Goal: Information Seeking & Learning: Check status

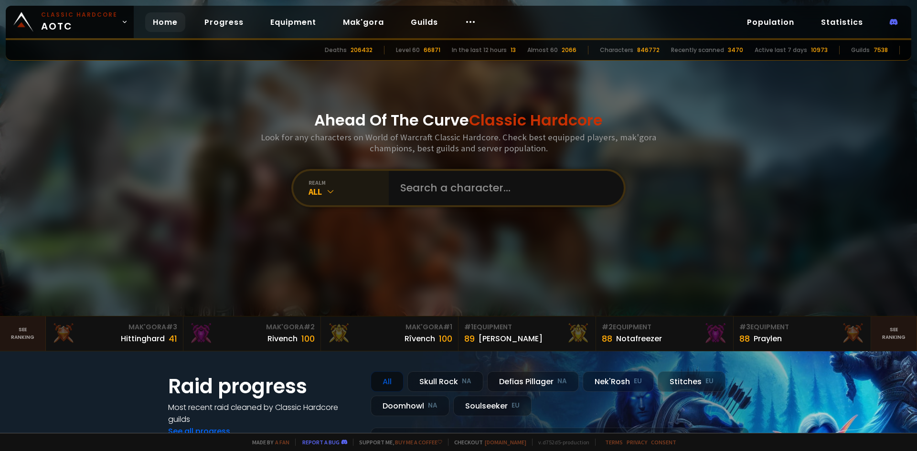
click at [344, 196] on div "All" at bounding box center [349, 191] width 80 height 11
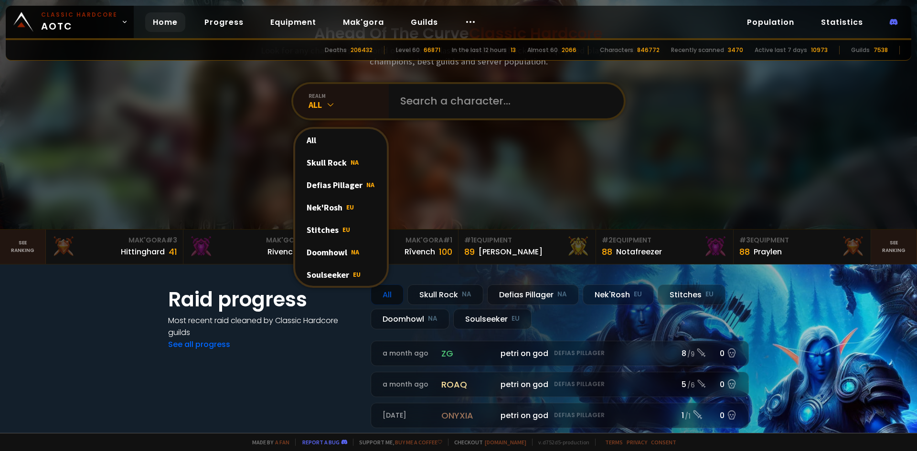
scroll to position [96, 0]
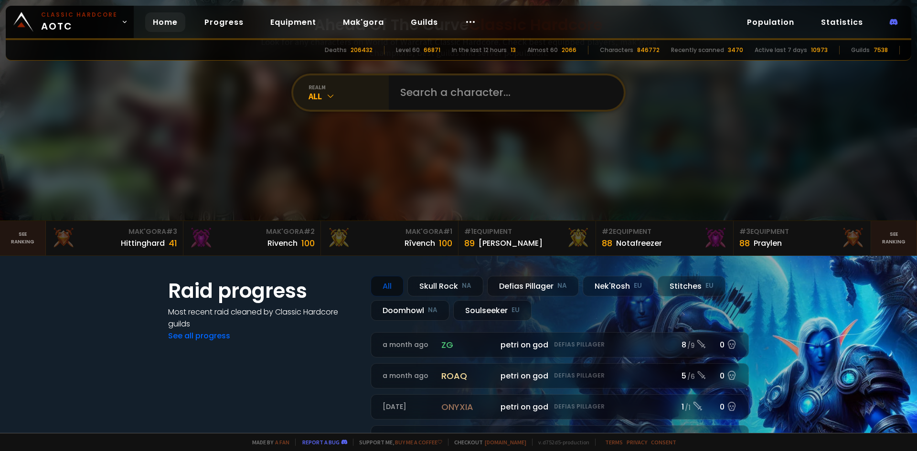
click at [321, 102] on div "realm All" at bounding box center [341, 92] width 96 height 34
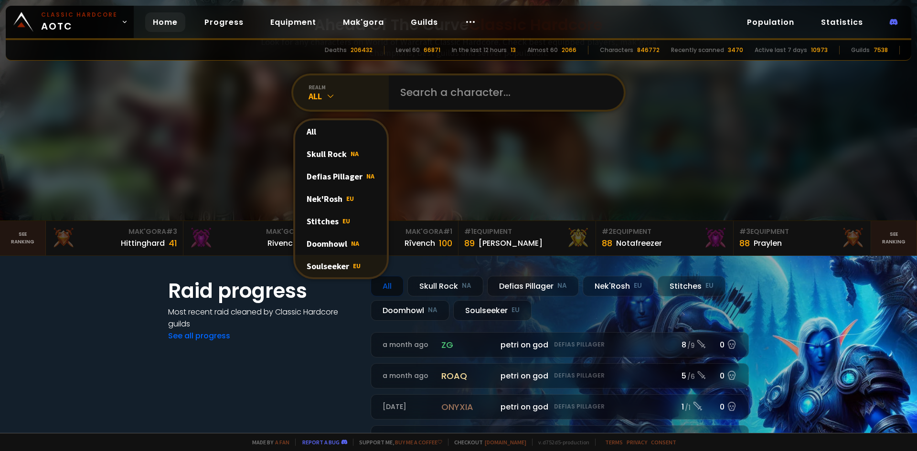
click at [327, 271] on div "Soulseeker EU" at bounding box center [341, 266] width 92 height 22
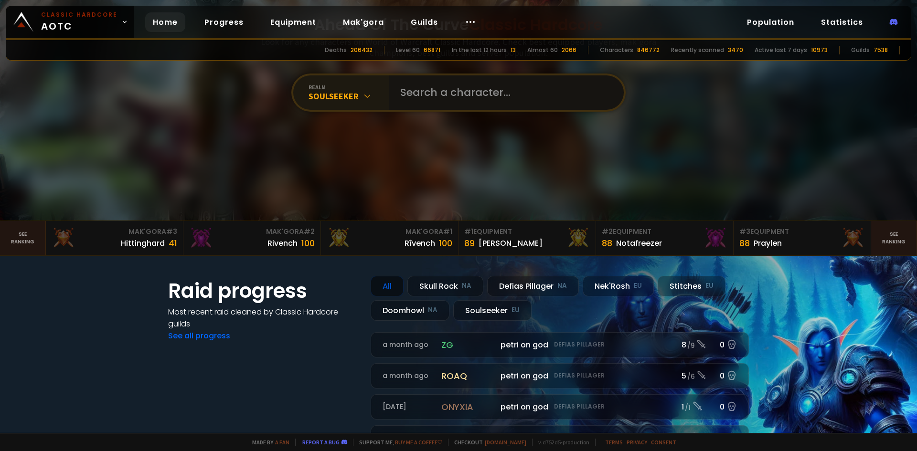
click at [453, 90] on input "text" at bounding box center [504, 92] width 218 height 34
type input "Zeubior"
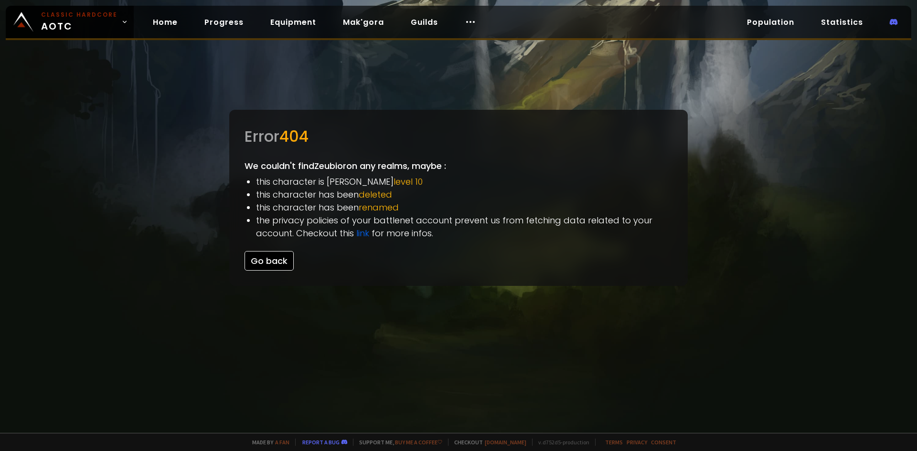
click at [260, 257] on button "Go back" at bounding box center [269, 261] width 49 height 20
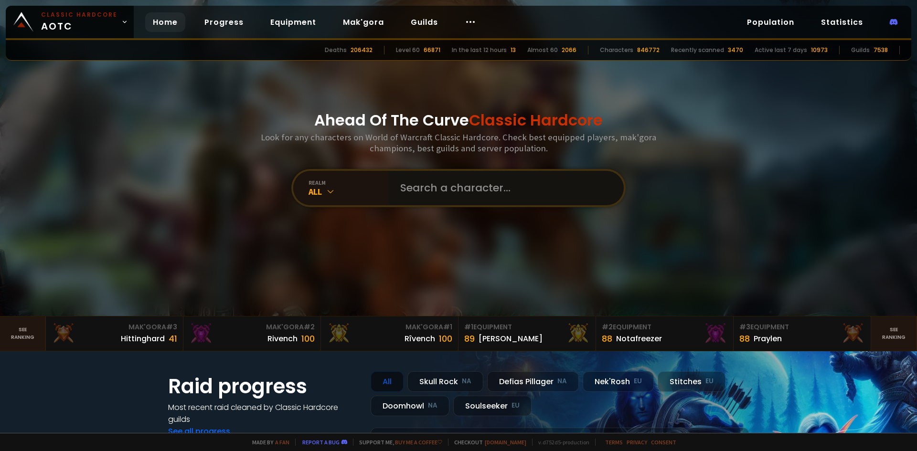
click at [428, 180] on input "text" at bounding box center [504, 188] width 218 height 34
click at [343, 190] on div "All" at bounding box center [349, 191] width 80 height 11
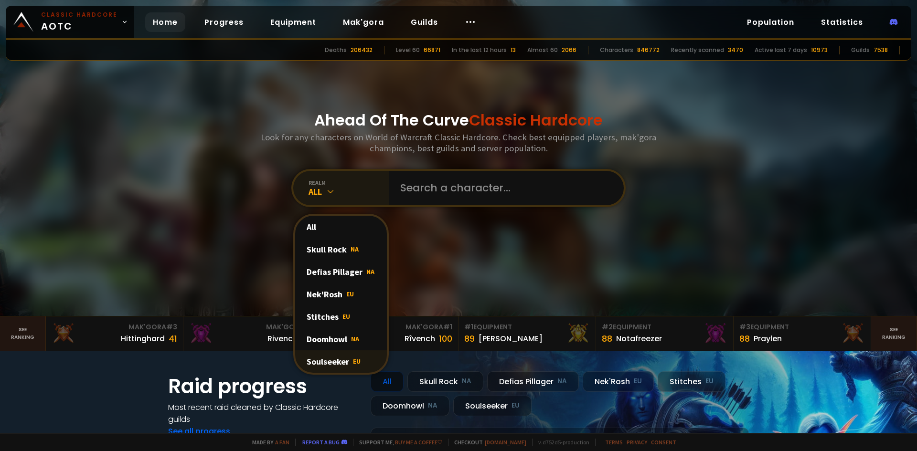
click at [318, 361] on div "Soulseeker EU" at bounding box center [341, 362] width 92 height 22
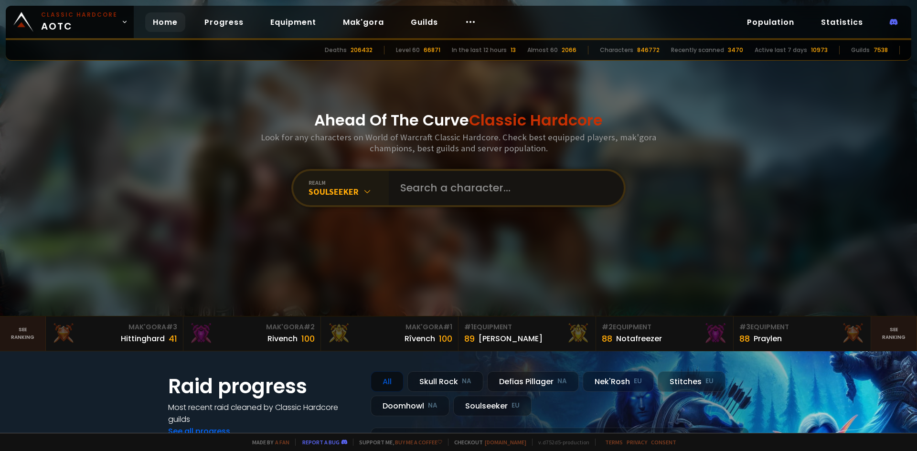
click at [456, 198] on input "text" at bounding box center [504, 188] width 218 height 34
type input "Zeubior"
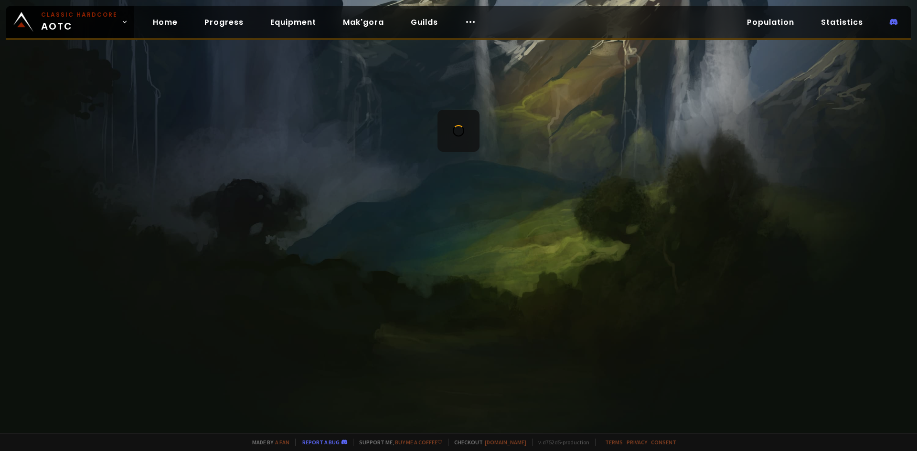
click at [593, 20] on div "Classic Hardcore AOTC Home Progress Equipment Mak'gora Guilds Population Statis…" at bounding box center [459, 23] width 906 height 34
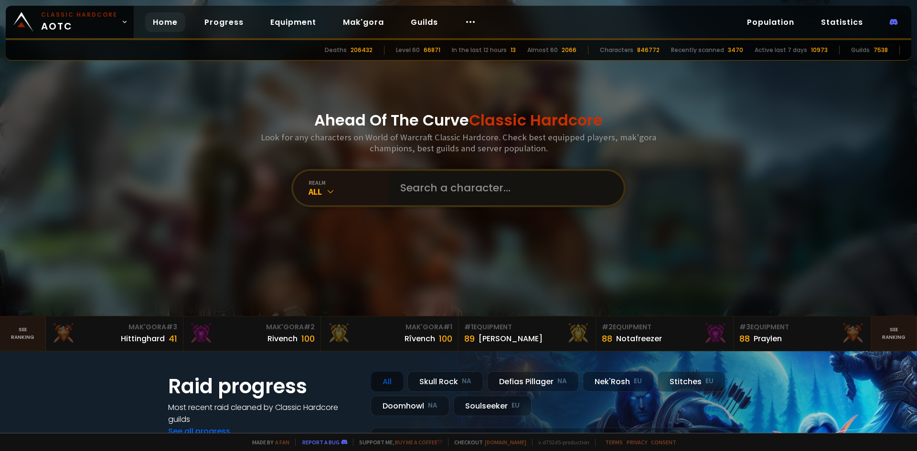
click at [417, 182] on input "text" at bounding box center [504, 188] width 218 height 34
click at [332, 183] on div "realm" at bounding box center [349, 182] width 80 height 7
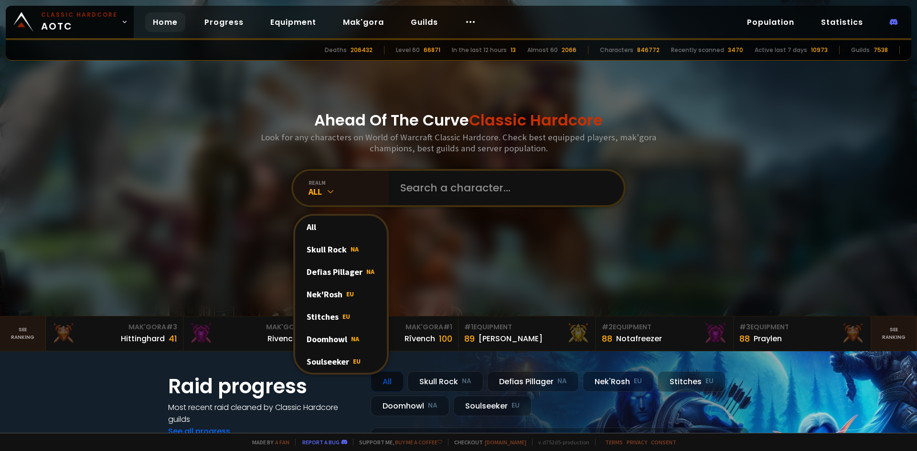
drag, startPoint x: 339, startPoint y: 365, endPoint x: 429, endPoint y: 252, distance: 144.4
click at [339, 364] on div "Soulseeker EU" at bounding box center [341, 362] width 92 height 22
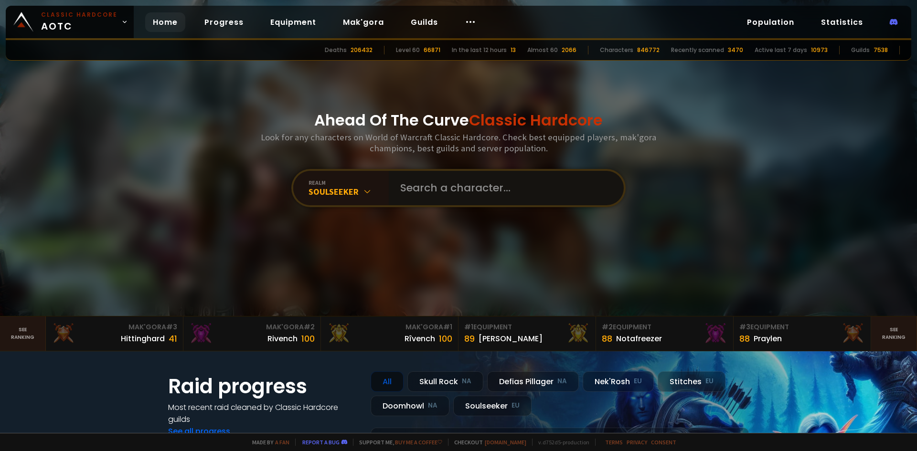
click at [466, 203] on input "text" at bounding box center [504, 188] width 218 height 34
type input "Lerousseau"
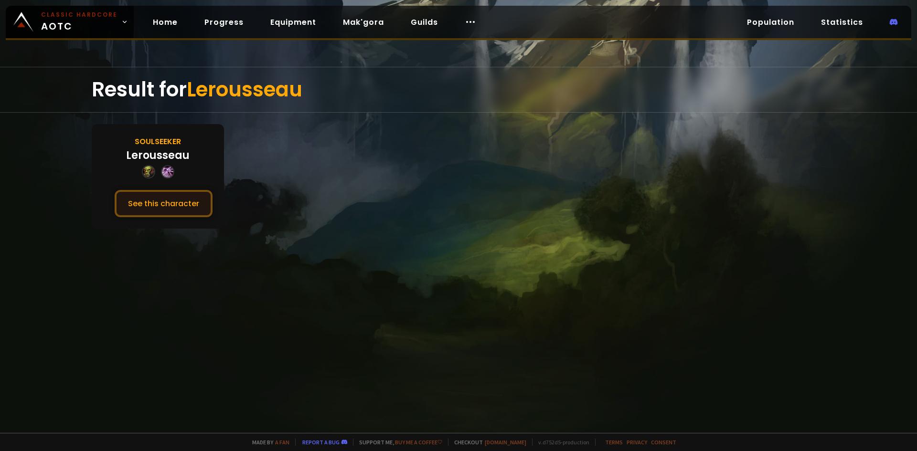
click at [183, 200] on button "See this character" at bounding box center [164, 203] width 98 height 27
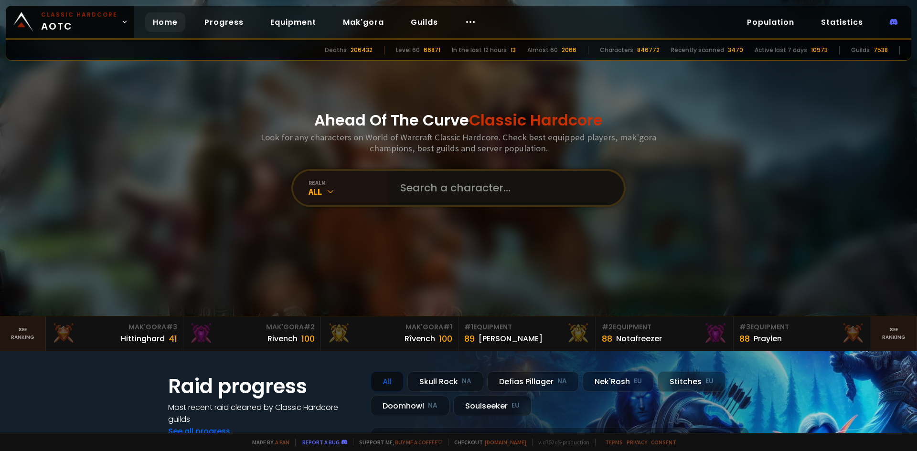
click at [440, 193] on input "text" at bounding box center [504, 188] width 218 height 34
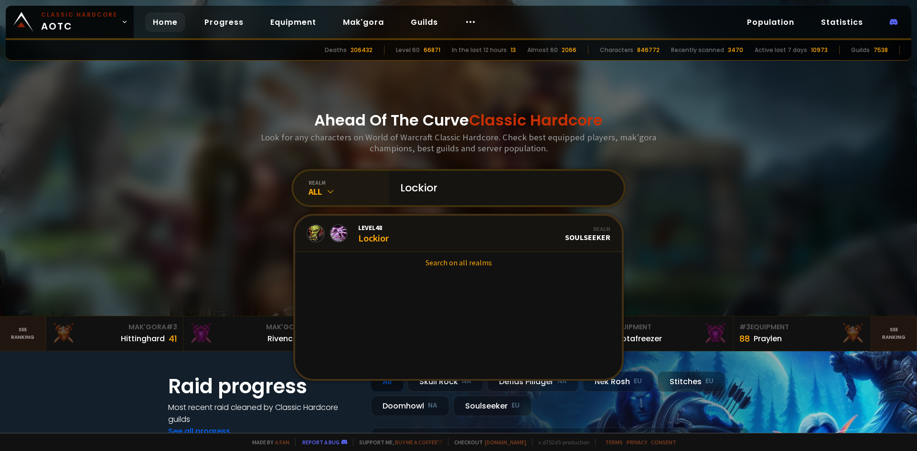
type input "Lockior"
click at [309, 183] on div "realm" at bounding box center [349, 182] width 80 height 7
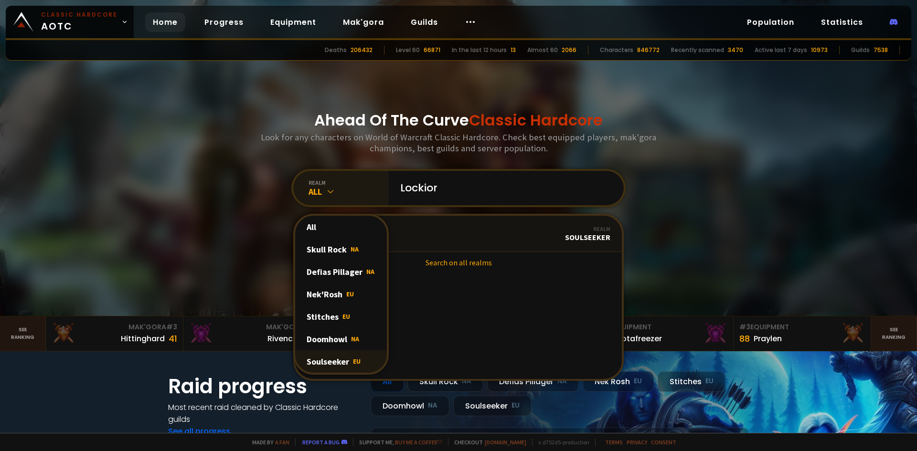
click at [331, 360] on div "Soulseeker EU" at bounding box center [341, 362] width 92 height 22
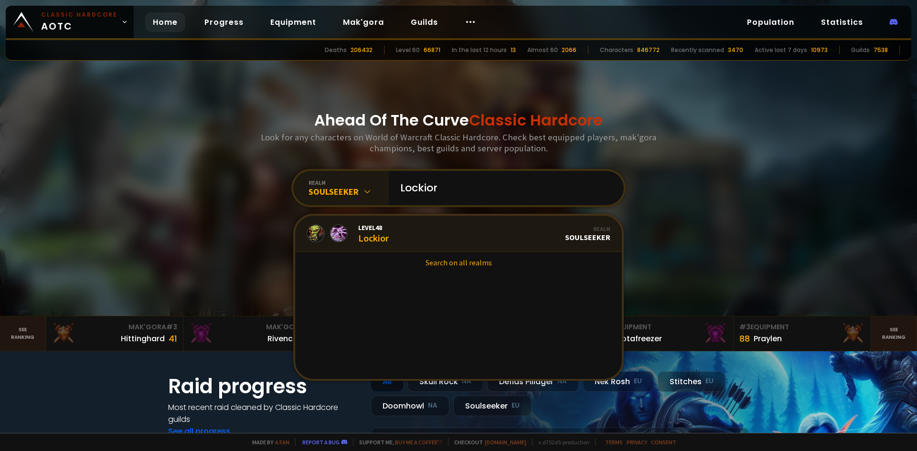
click at [390, 234] on link "Level 48 Lockior Realm Soulseeker" at bounding box center [458, 234] width 327 height 36
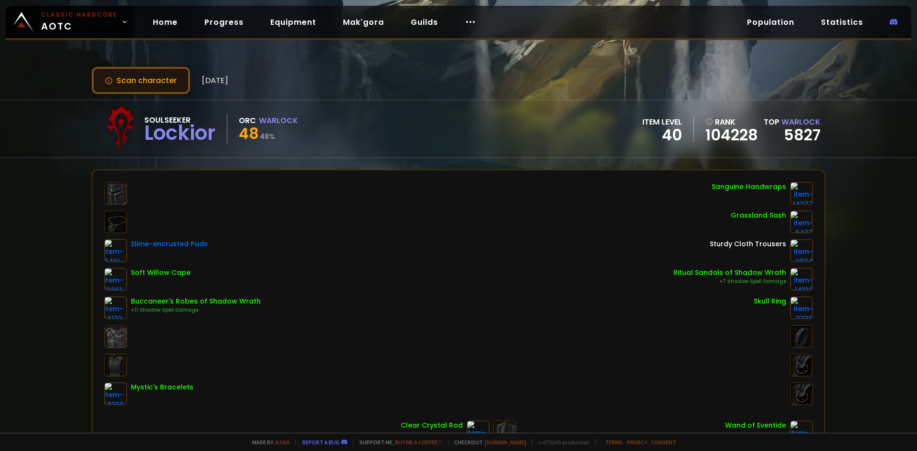
click at [131, 79] on button "Scan character" at bounding box center [141, 80] width 98 height 27
